Goal: Information Seeking & Learning: Understand process/instructions

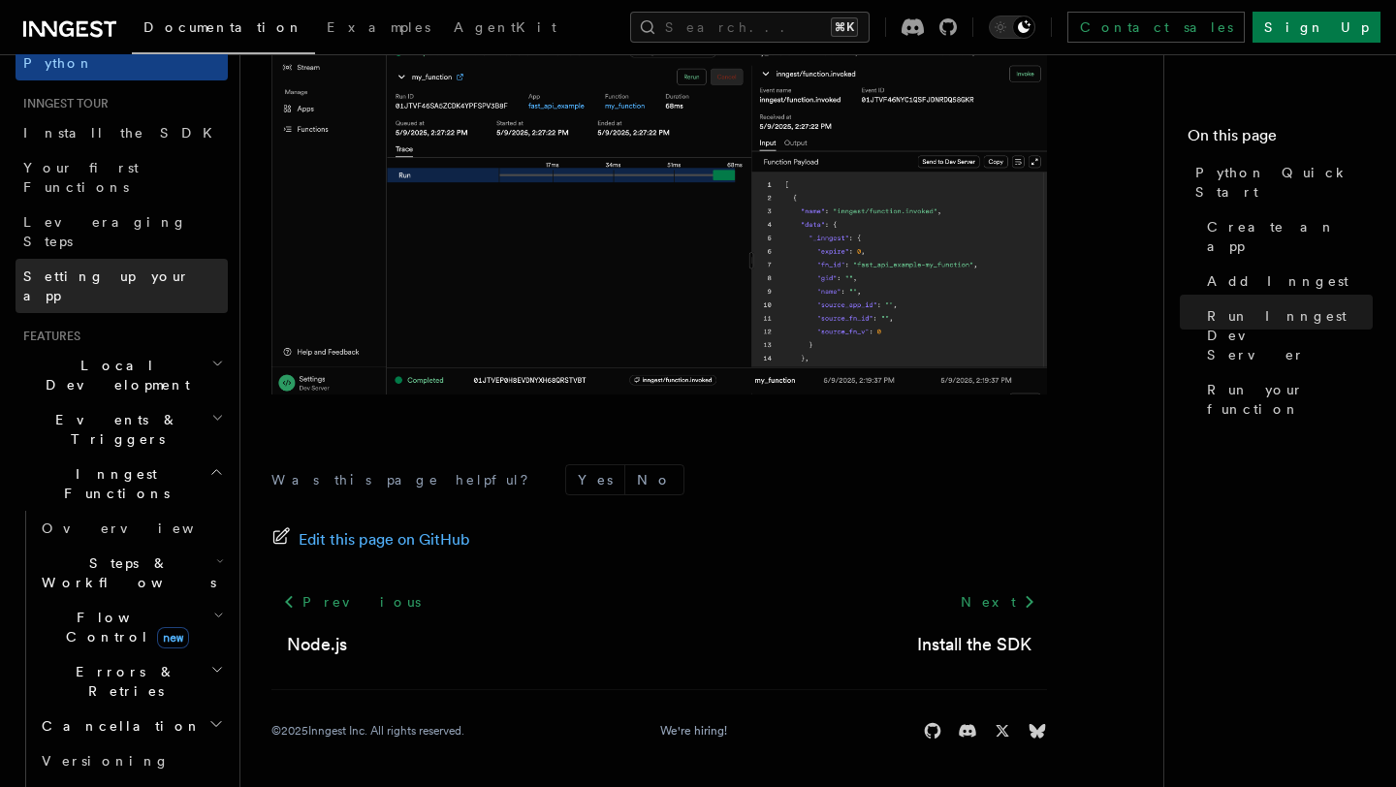
scroll to position [167, 0]
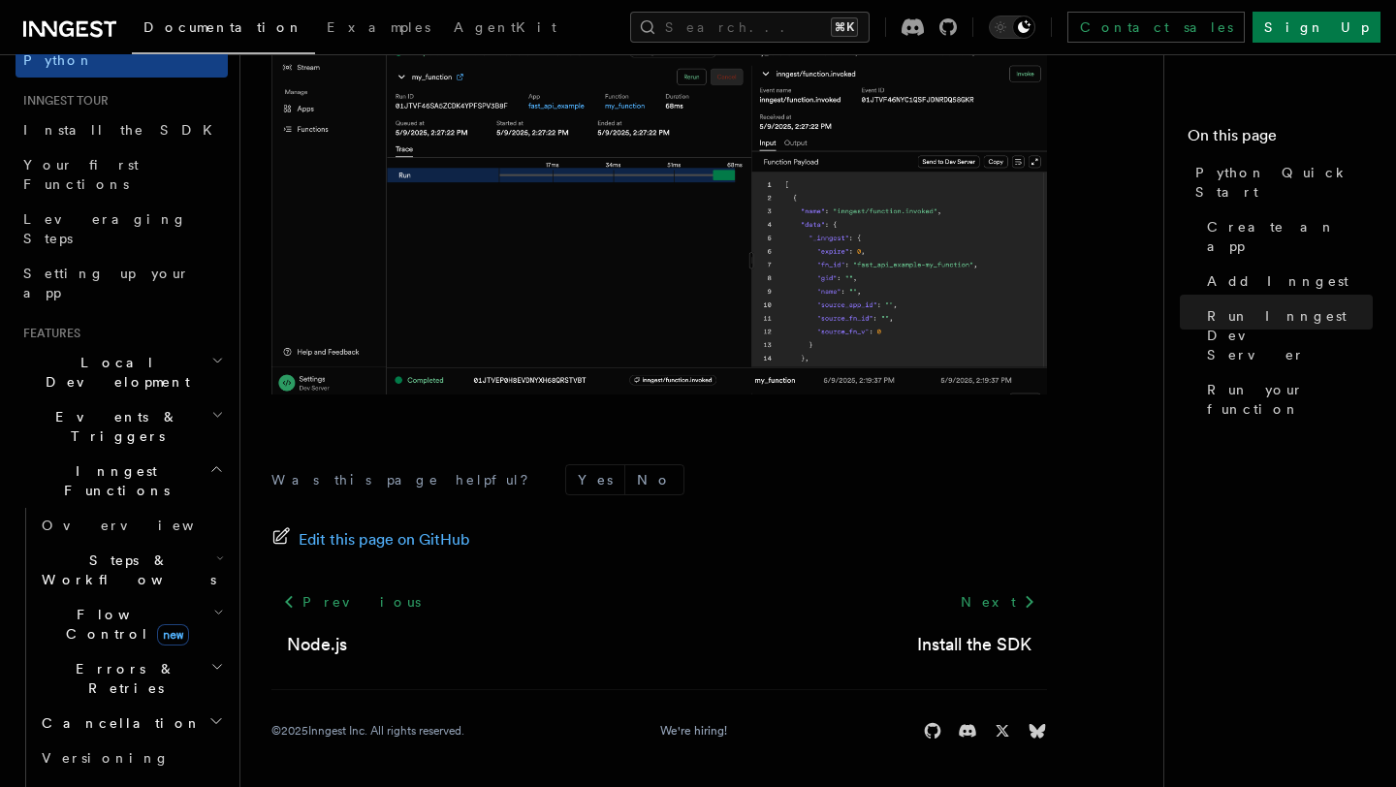
click at [112, 551] on span "Steps & Workflows" at bounding box center [125, 570] width 182 height 39
click at [114, 605] on span "Overview" at bounding box center [160, 614] width 200 height 19
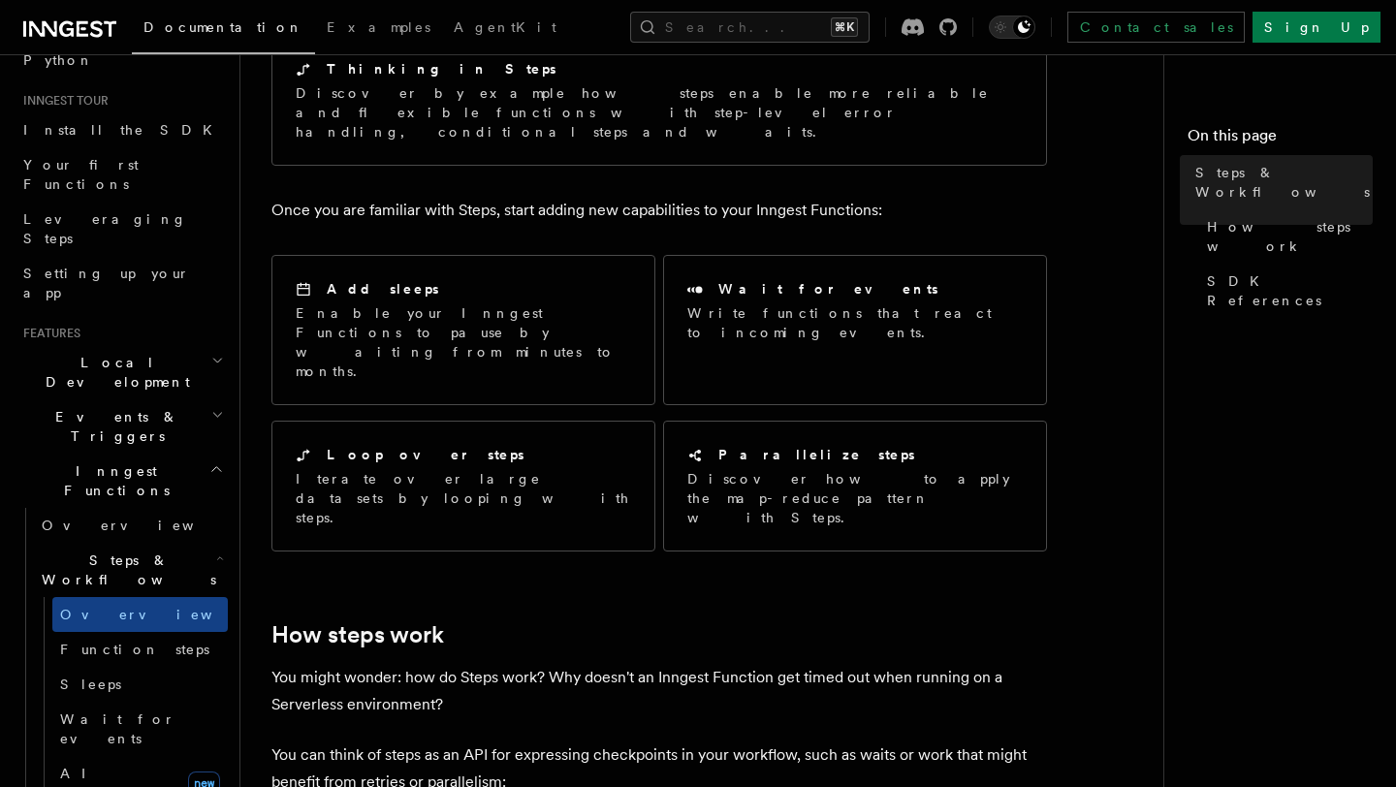
scroll to position [272, 0]
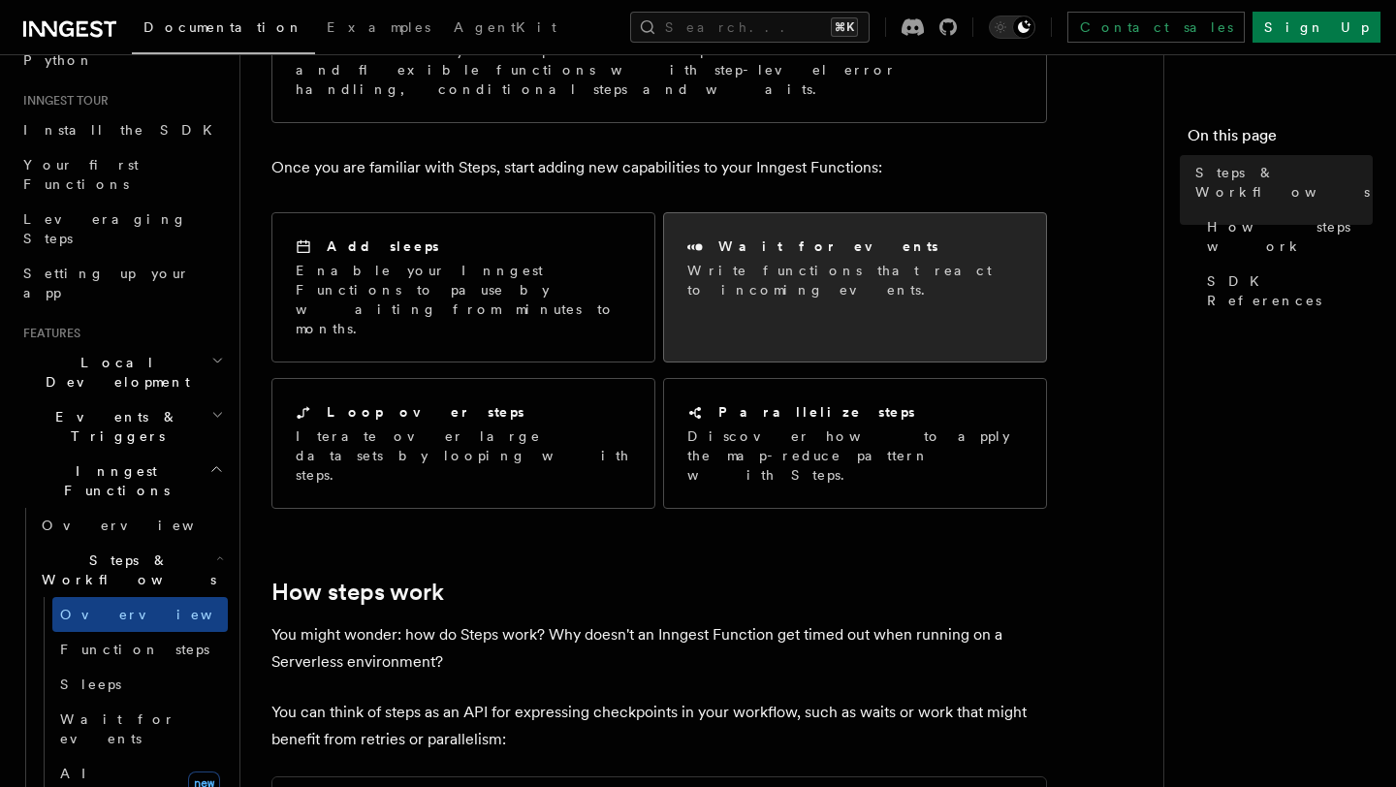
click at [803, 271] on div "Wait for events Write functions that react to incoming events." at bounding box center [855, 268] width 382 height 110
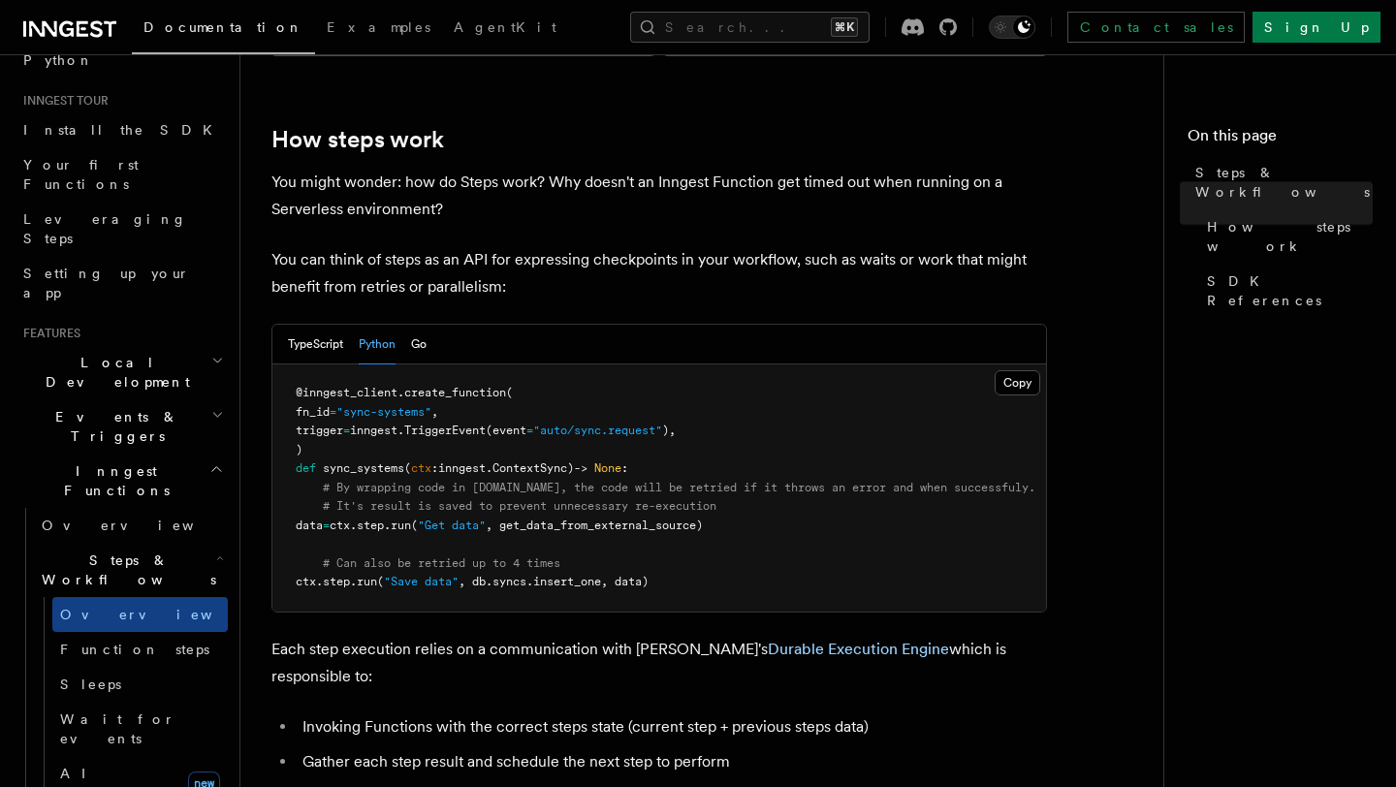
scroll to position [741, 0]
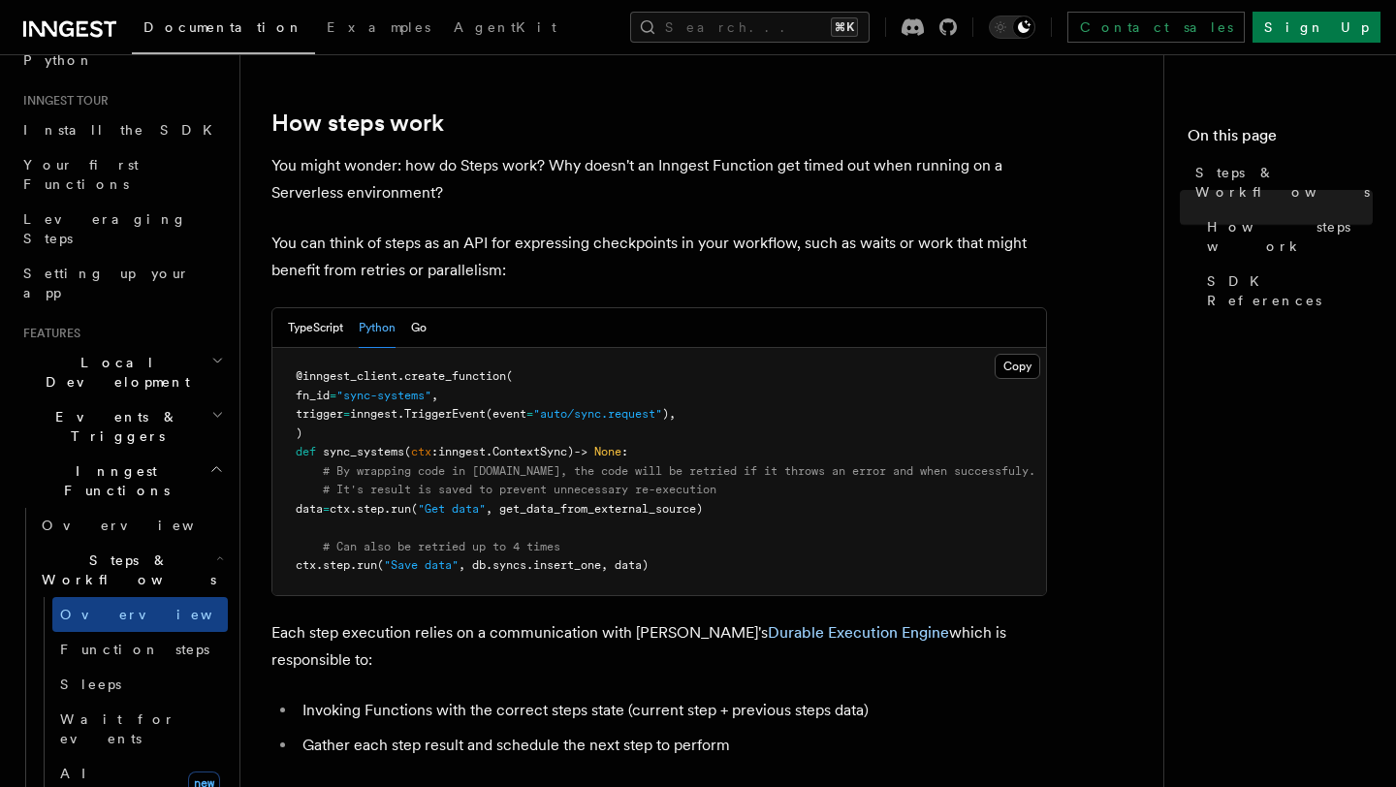
click at [587, 502] on span ", get_data_from_external_source)" at bounding box center [594, 509] width 217 height 14
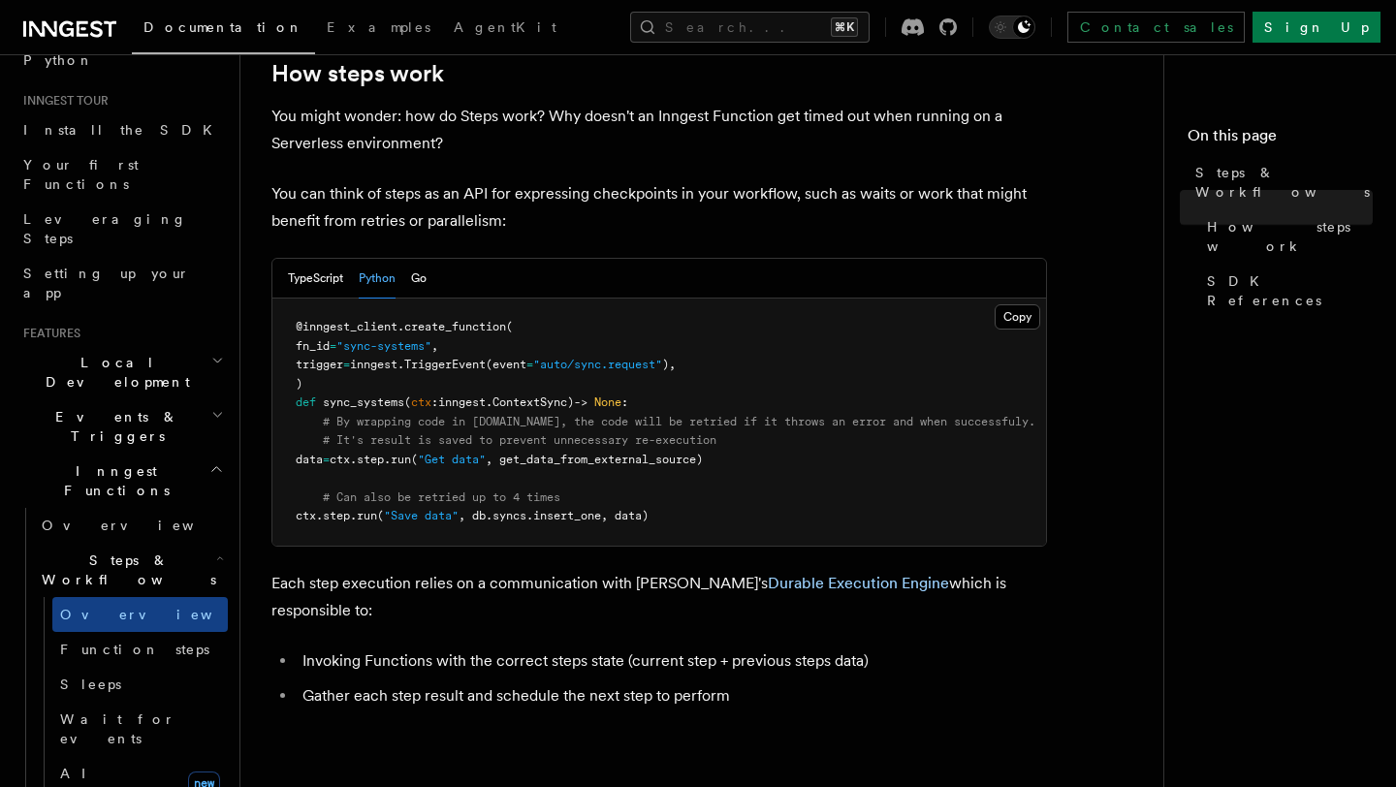
scroll to position [718, 0]
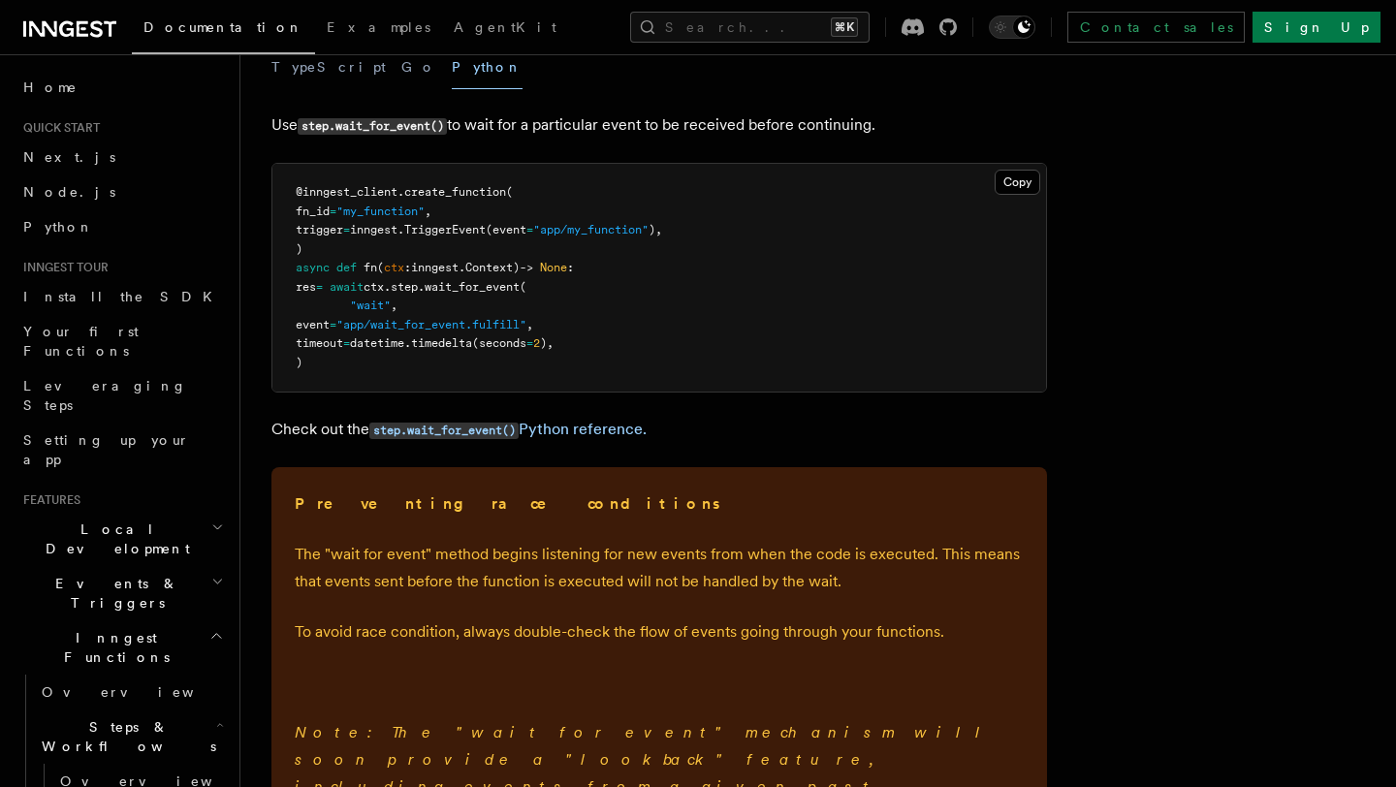
scroll to position [242, 0]
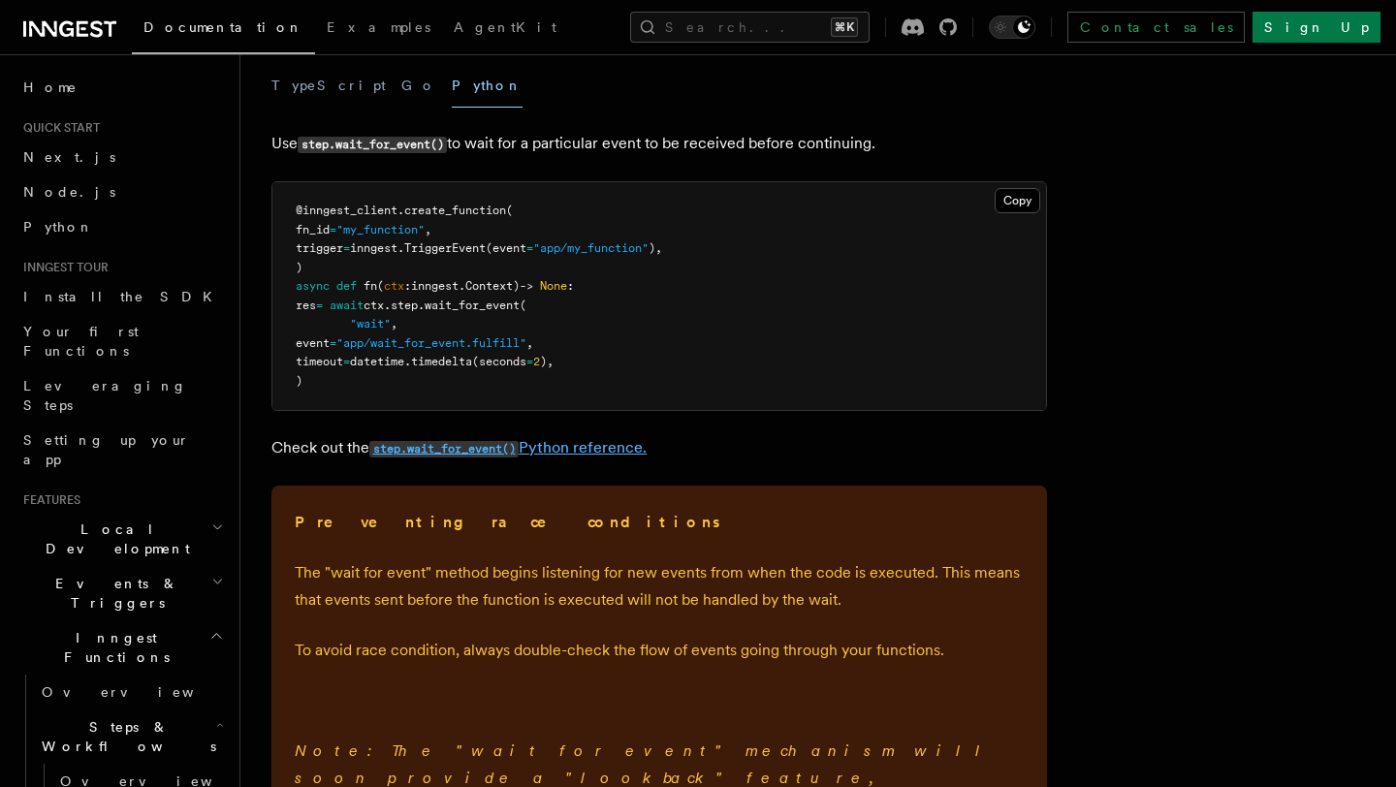
click at [488, 446] on code "step.wait_for_event()" at bounding box center [443, 449] width 149 height 16
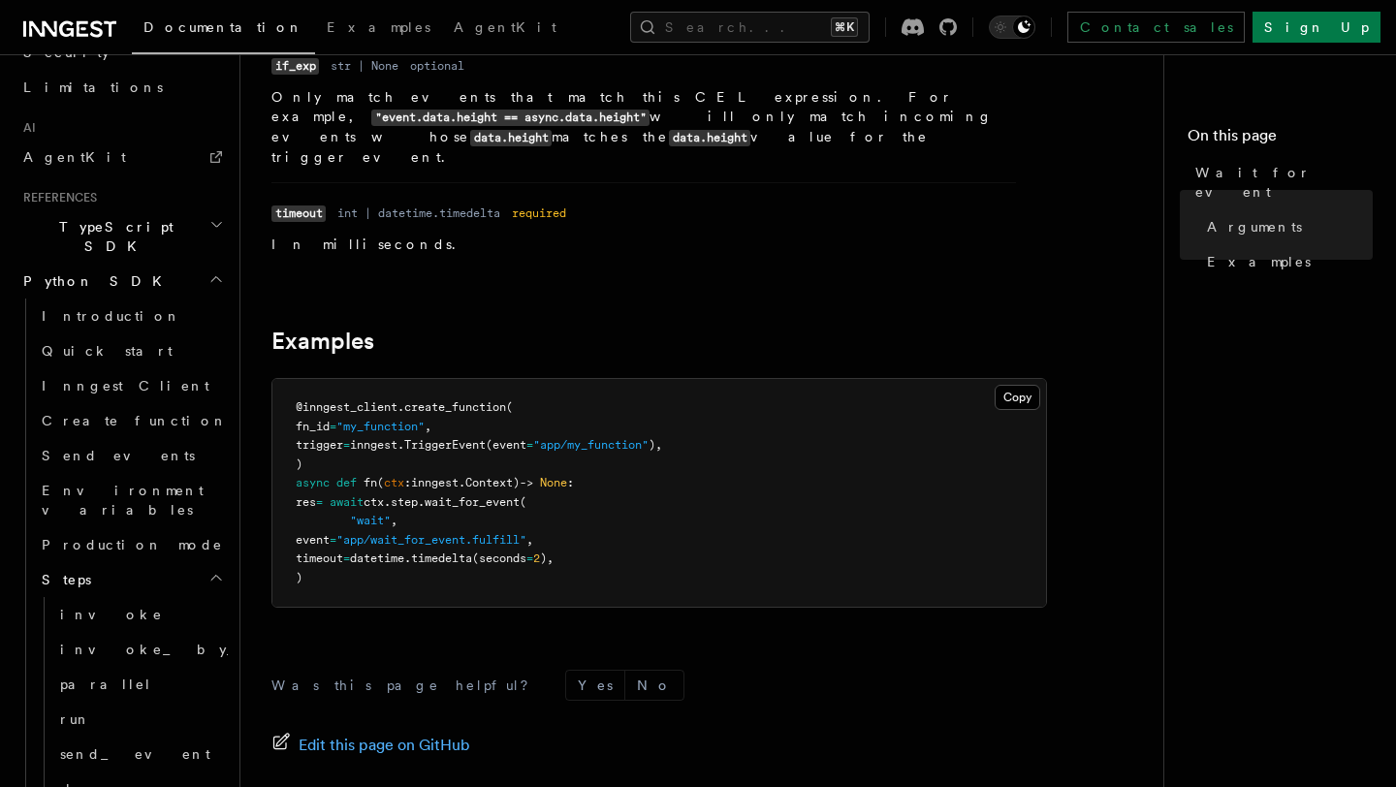
scroll to position [527, 0]
